Goal: Task Accomplishment & Management: Use online tool/utility

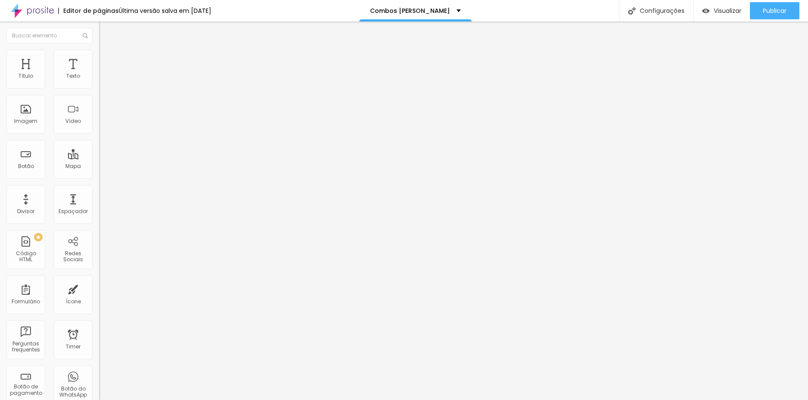
click at [99, 90] on img at bounding box center [101, 87] width 5 height 5
click at [99, 91] on span at bounding box center [101, 88] width 5 height 7
drag, startPoint x: 626, startPoint y: 47, endPoint x: 610, endPoint y: 57, distance: 18.7
